Goal: Transaction & Acquisition: Purchase product/service

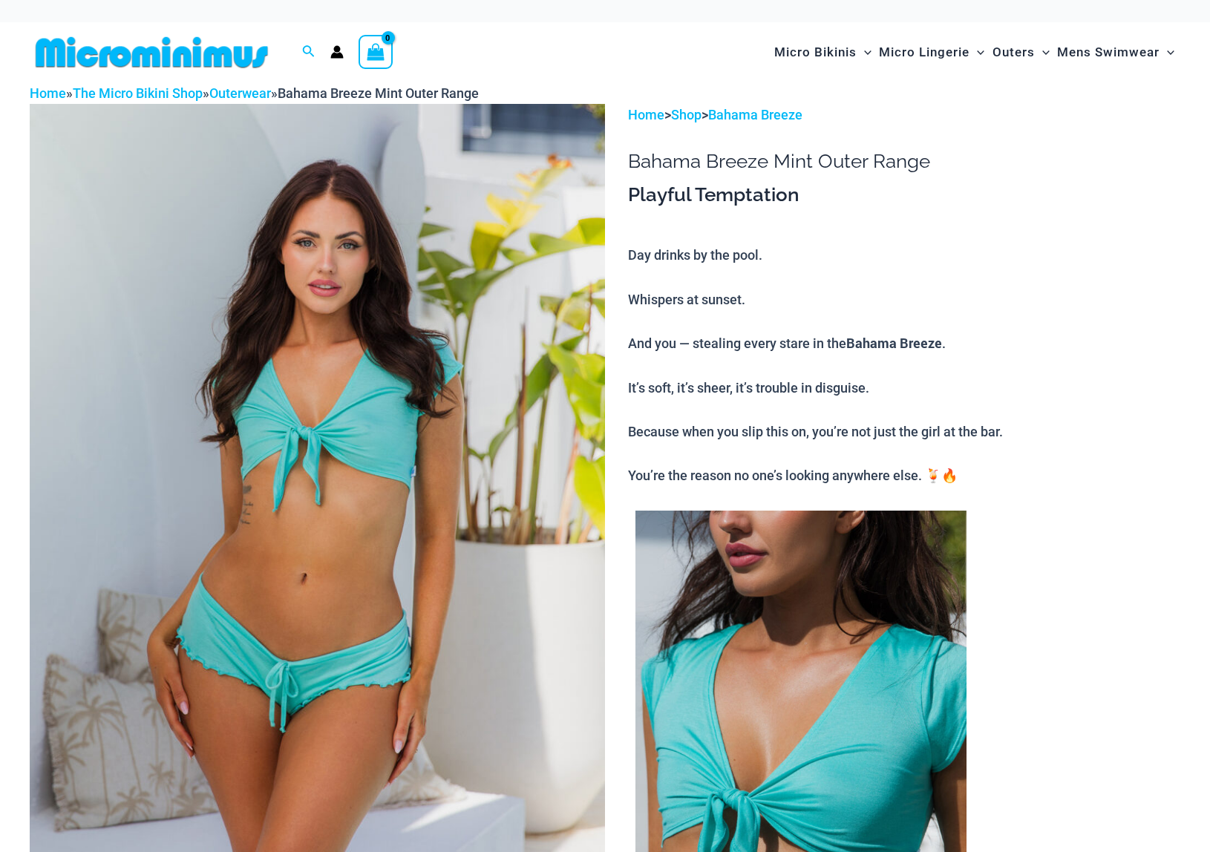
click at [379, 423] on img at bounding box center [317, 535] width 575 height 863
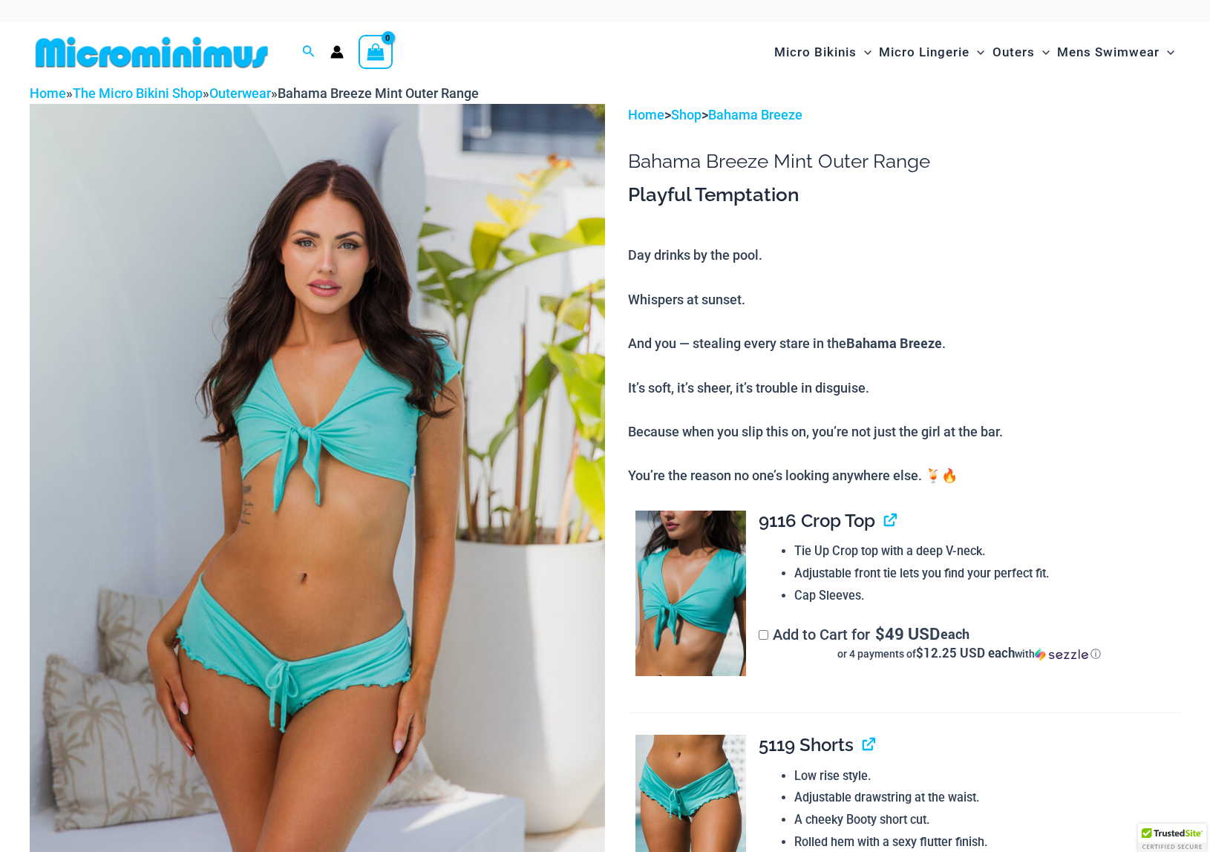
click at [454, 424] on img at bounding box center [317, 535] width 575 height 863
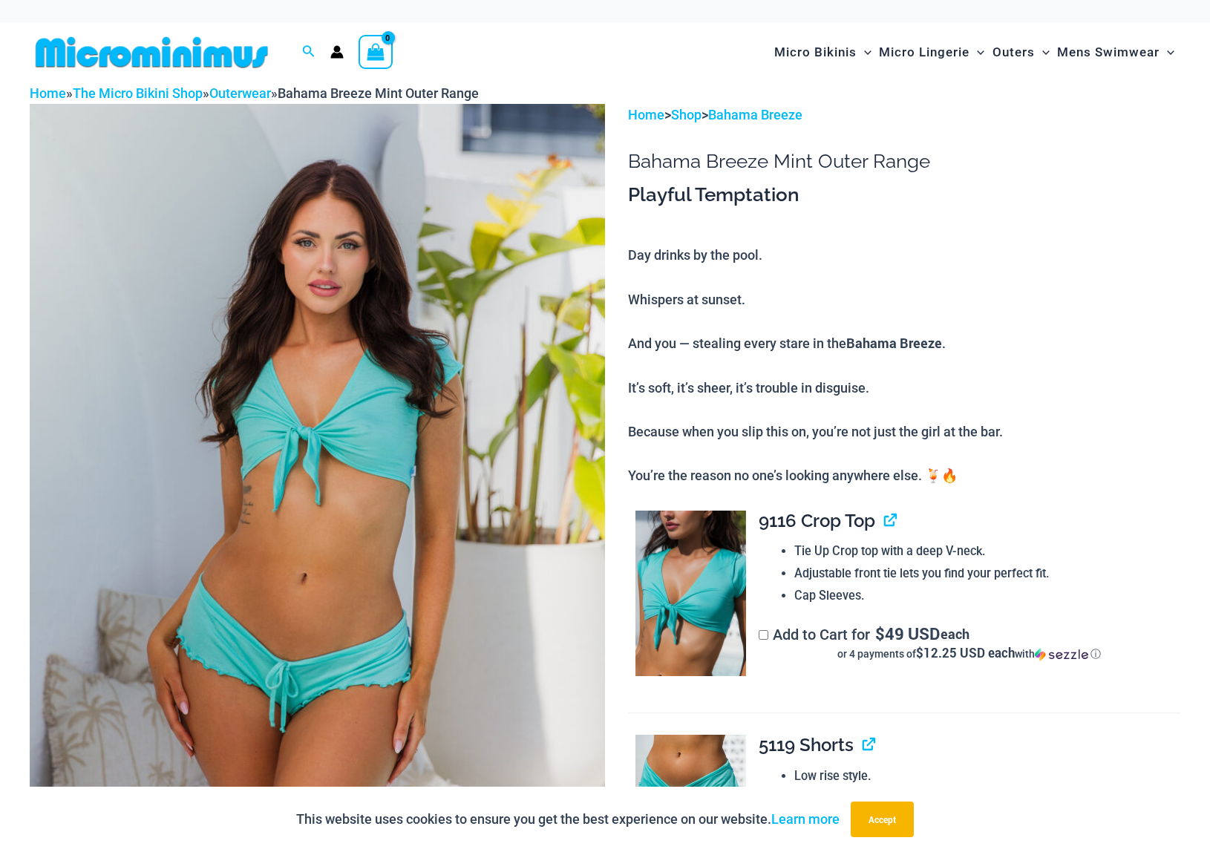
click at [454, 424] on img at bounding box center [317, 535] width 575 height 863
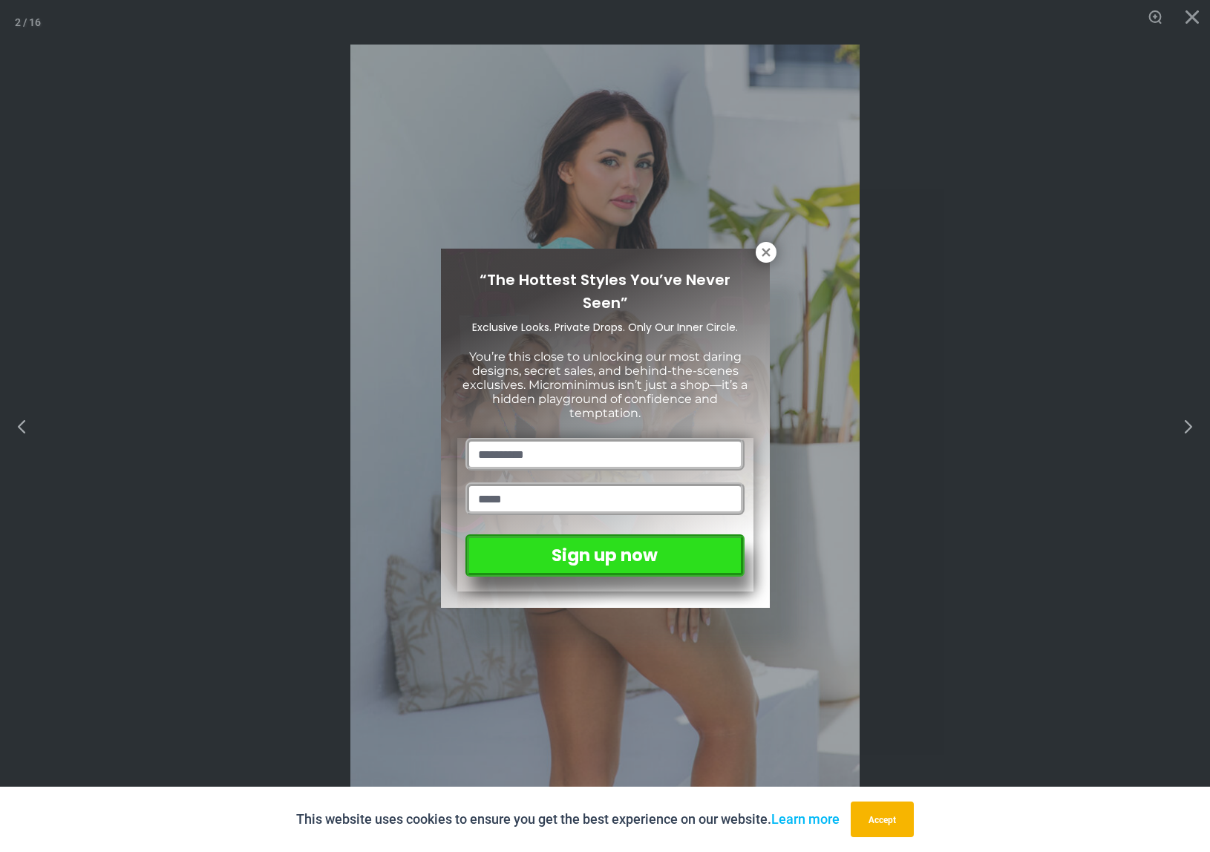
click at [841, 445] on div "“The Hottest Styles You’ve Never Seen” Exclusive Looks. Private Drops. Only Our…" at bounding box center [605, 426] width 1210 height 852
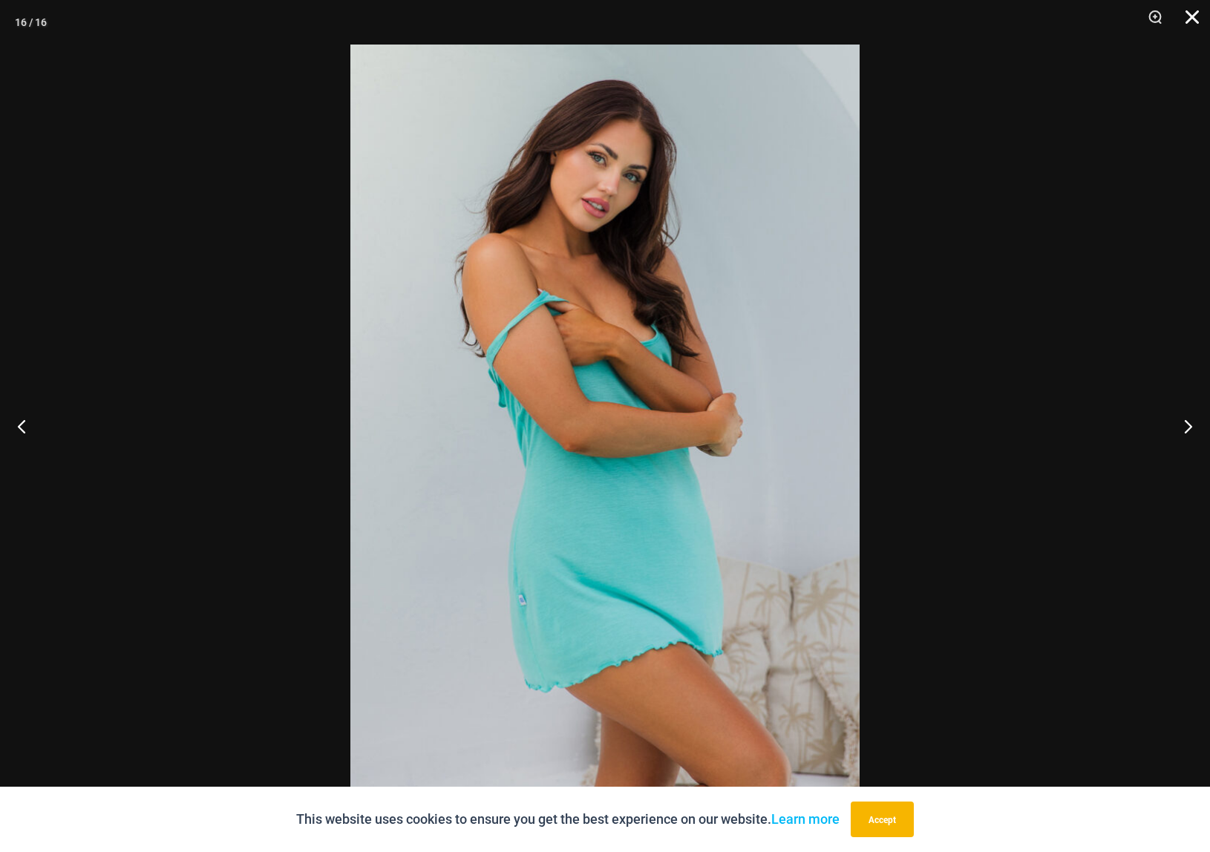
click at [1194, 18] on button "Close" at bounding box center [1186, 22] width 37 height 45
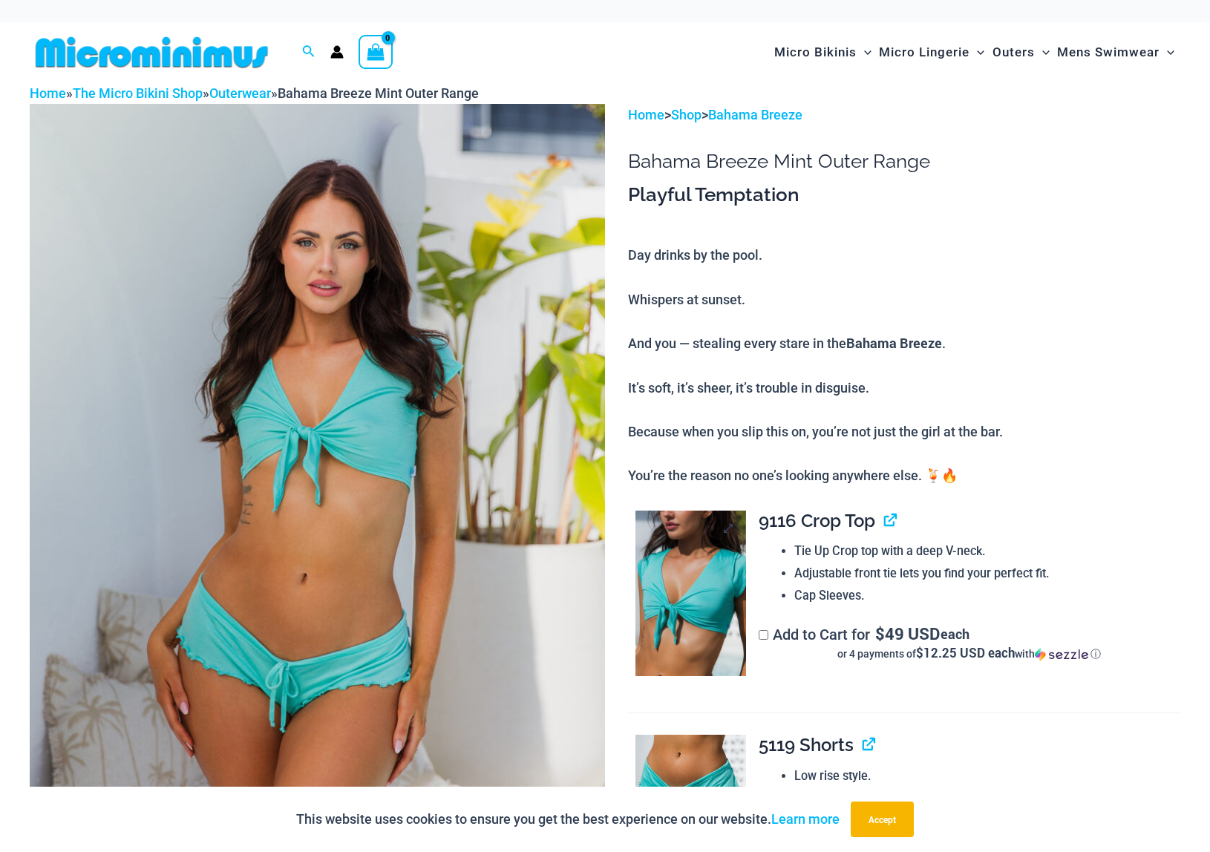
click at [727, 551] on img at bounding box center [690, 593] width 111 height 165
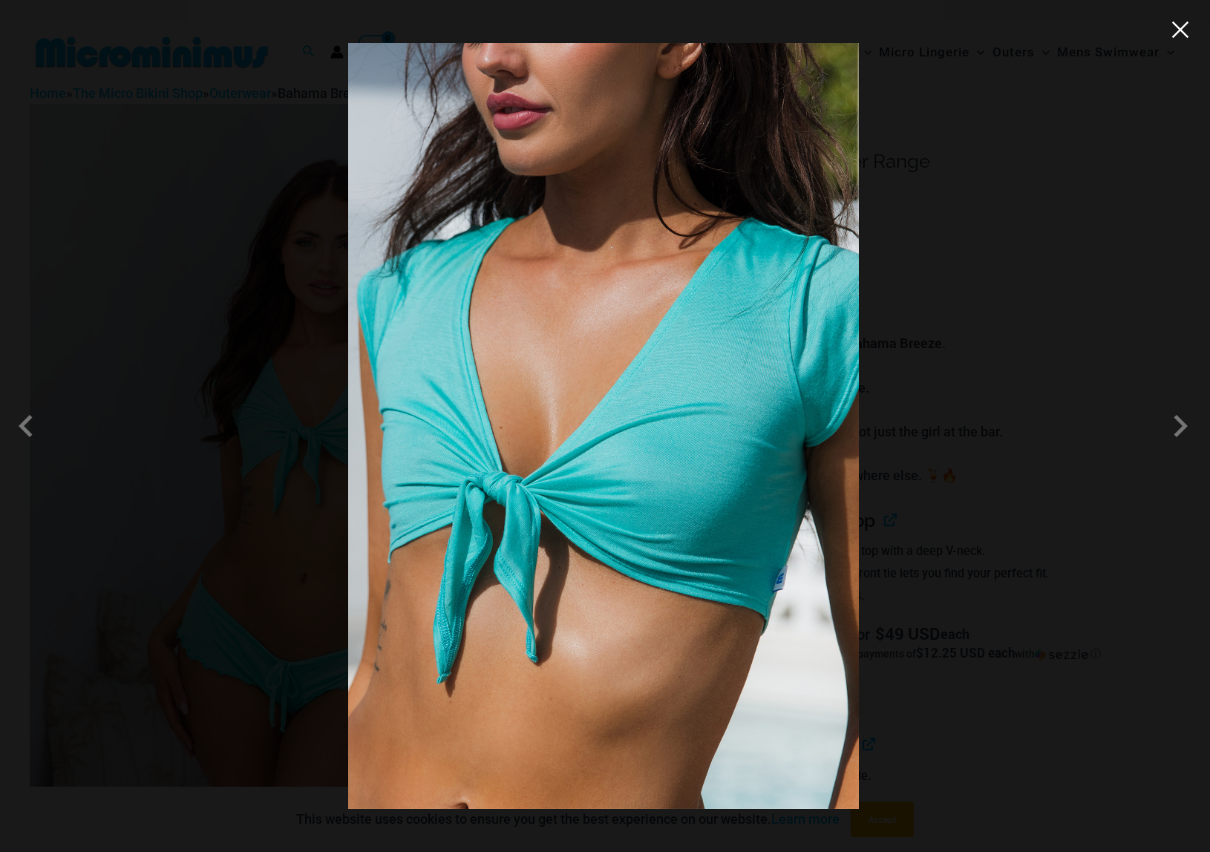
click at [1187, 35] on button "Close" at bounding box center [1180, 30] width 22 height 22
